Goal: Information Seeking & Learning: Learn about a topic

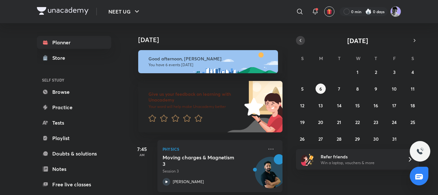
click at [299, 43] on icon "button" at bounding box center [300, 41] width 5 height 6
click at [318, 127] on div "31 1 2 3 4 5 6 7 8 9 10 11 12 13 14 15 16 17 18 19 20 21 22 23 24 25 26 27 28 2…" at bounding box center [357, 105] width 123 height 77
click at [322, 120] on abbr "22" at bounding box center [320, 122] width 4 height 6
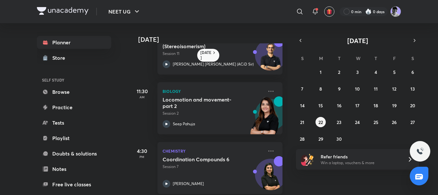
scroll to position [97, 0]
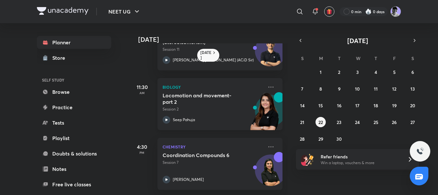
click at [170, 116] on div at bounding box center [167, 120] width 8 height 8
